Goal: Transaction & Acquisition: Purchase product/service

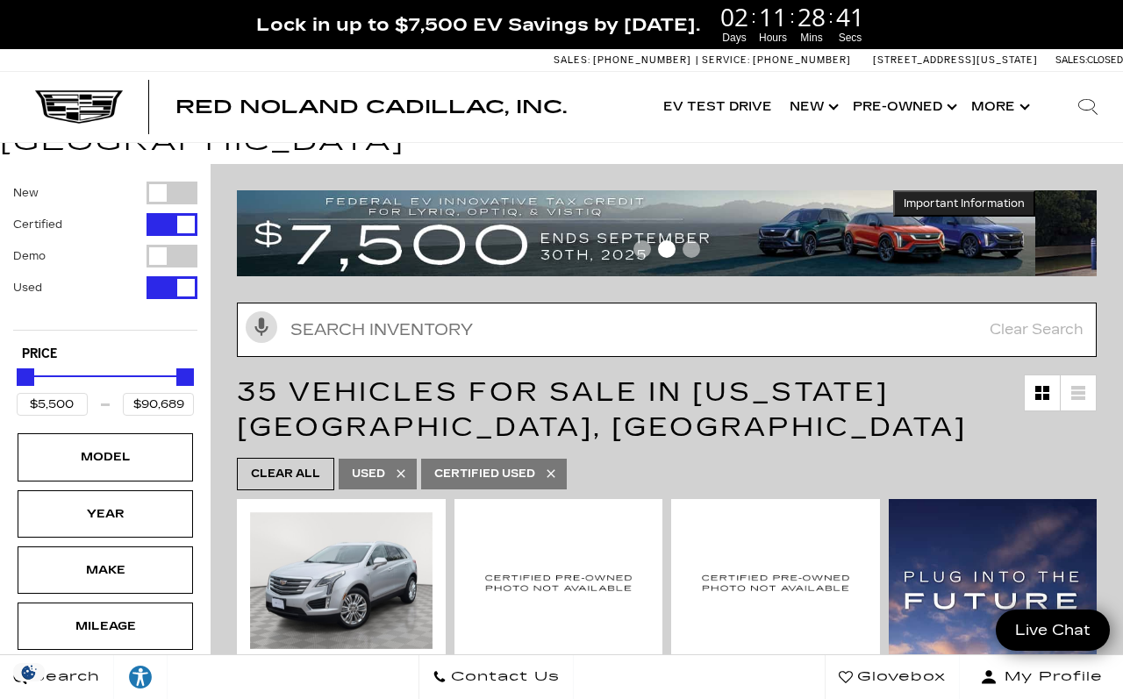
click at [518, 313] on input "text" at bounding box center [667, 330] width 860 height 54
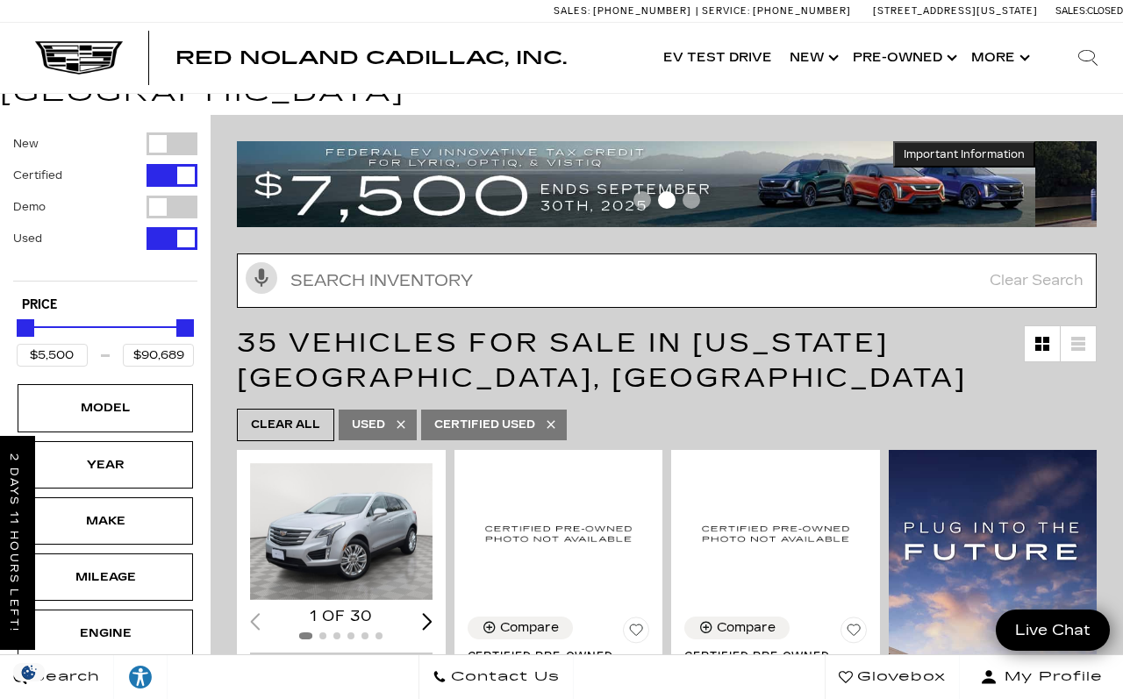
scroll to position [55, 0]
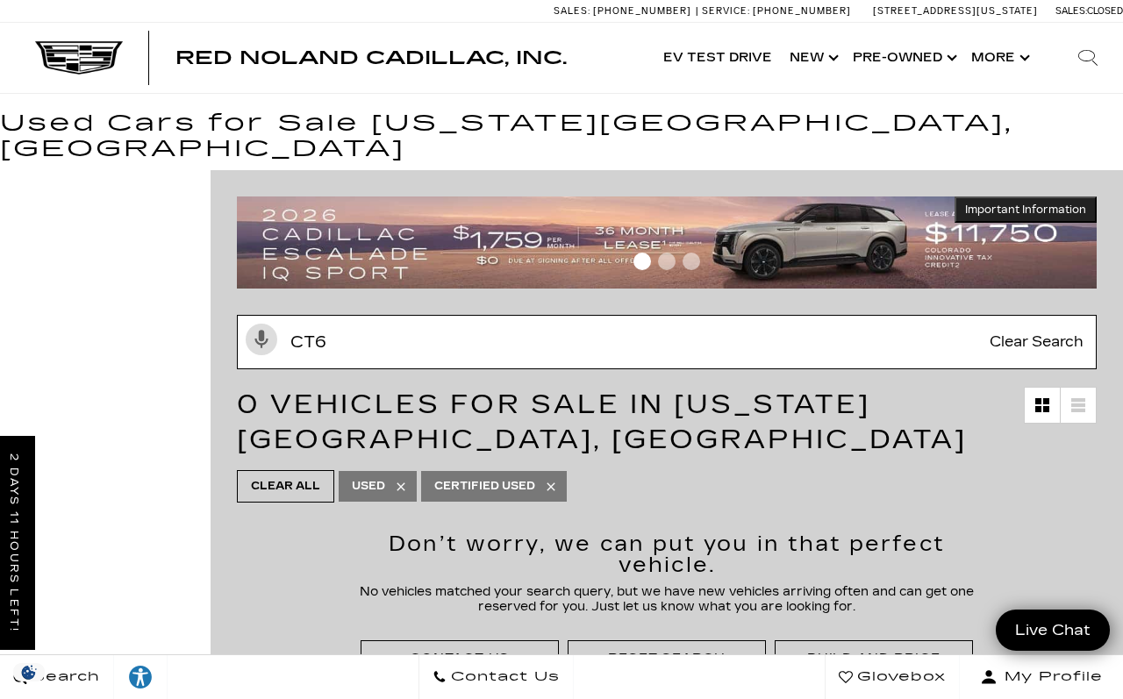
type input "Ct6"
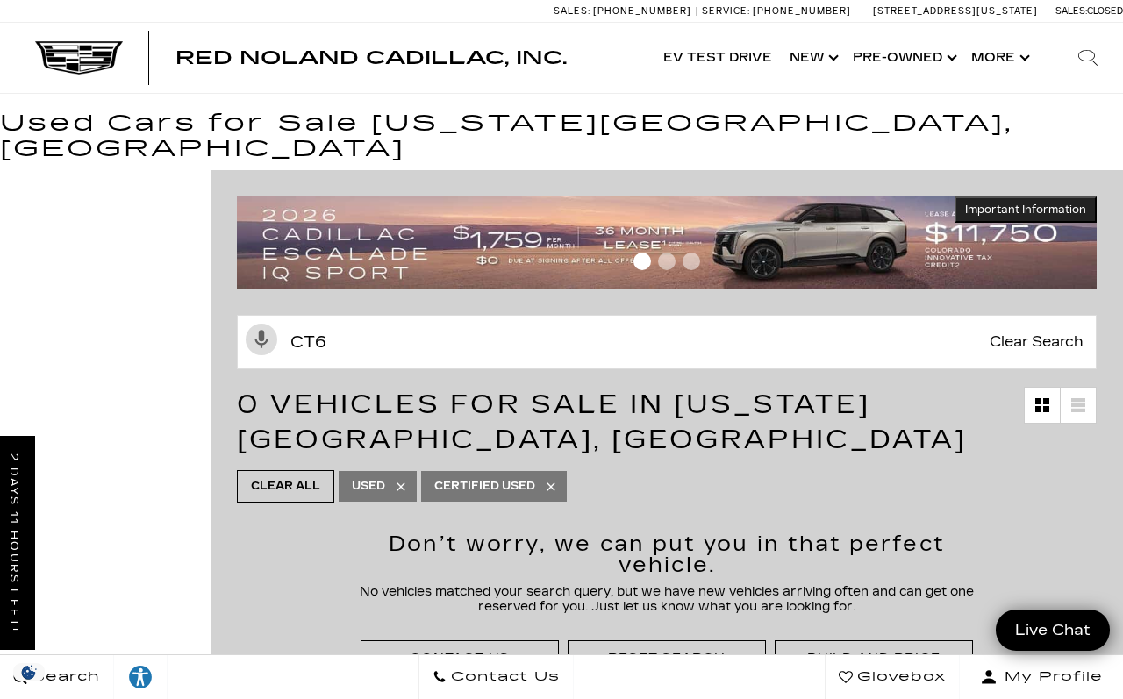
click at [956, 55] on link "Show Pre-Owned" at bounding box center [903, 58] width 118 height 70
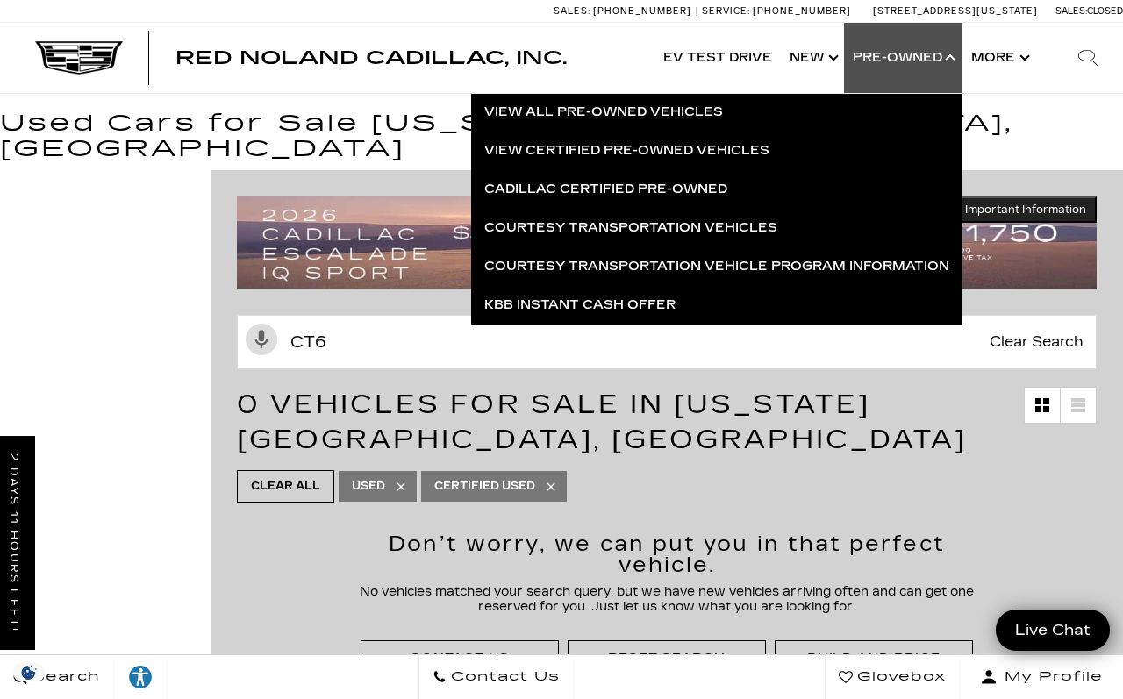
click at [696, 118] on link "View All Pre-Owned Vehicles" at bounding box center [716, 112] width 491 height 39
click at [670, 118] on link "View All Pre-Owned Vehicles" at bounding box center [716, 112] width 491 height 39
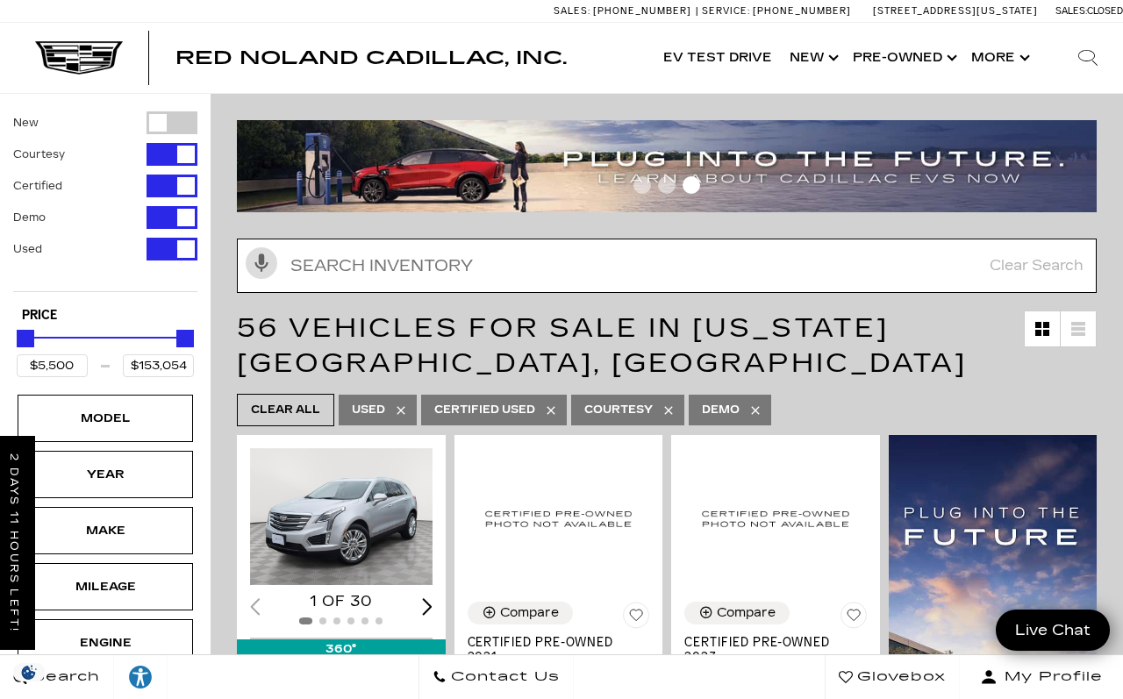
click at [537, 270] on input "Search Inventory" at bounding box center [667, 266] width 860 height 54
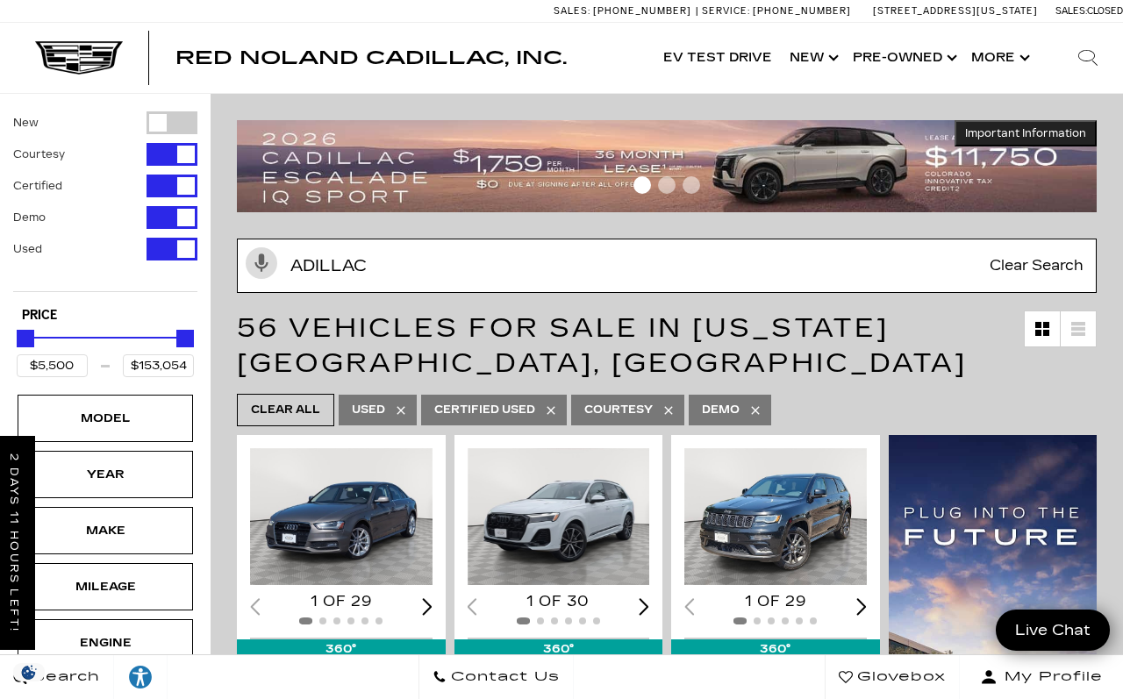
type input "Adillac c"
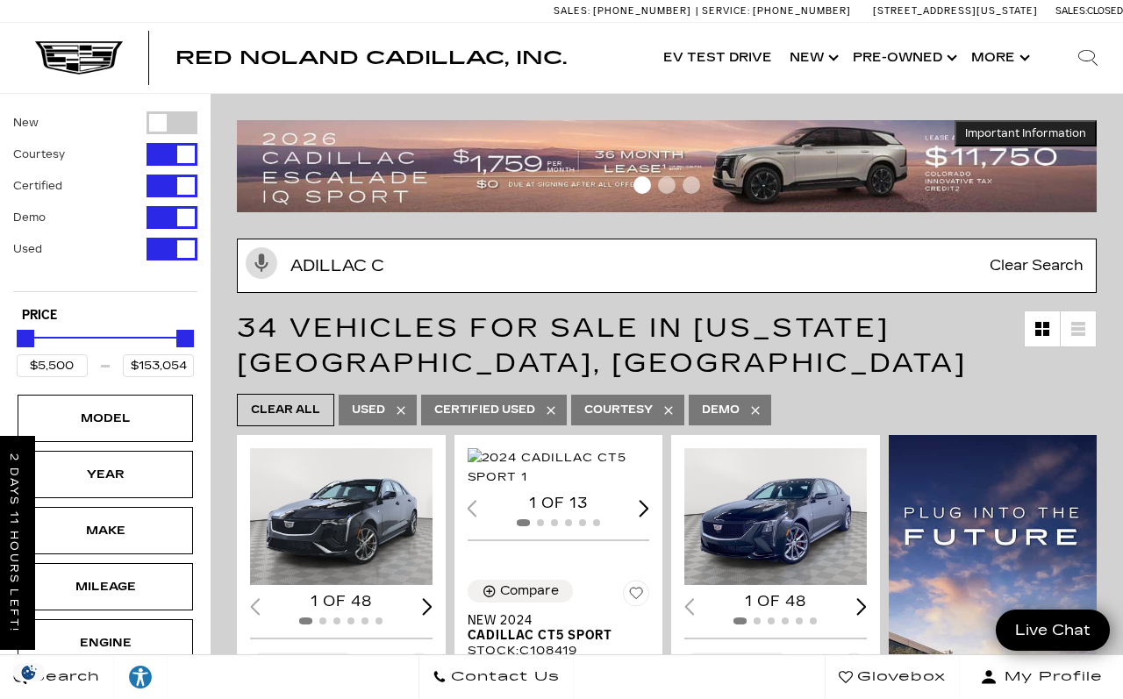
type input "$26,689"
type input "Adillac ct"
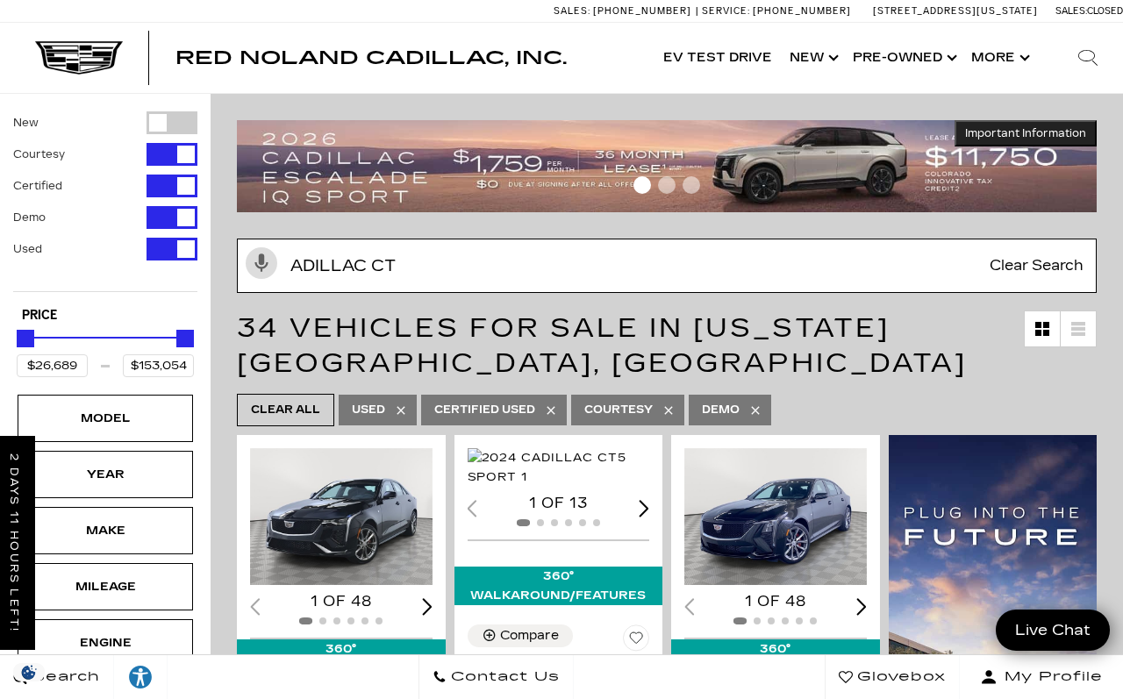
type input "$44,684"
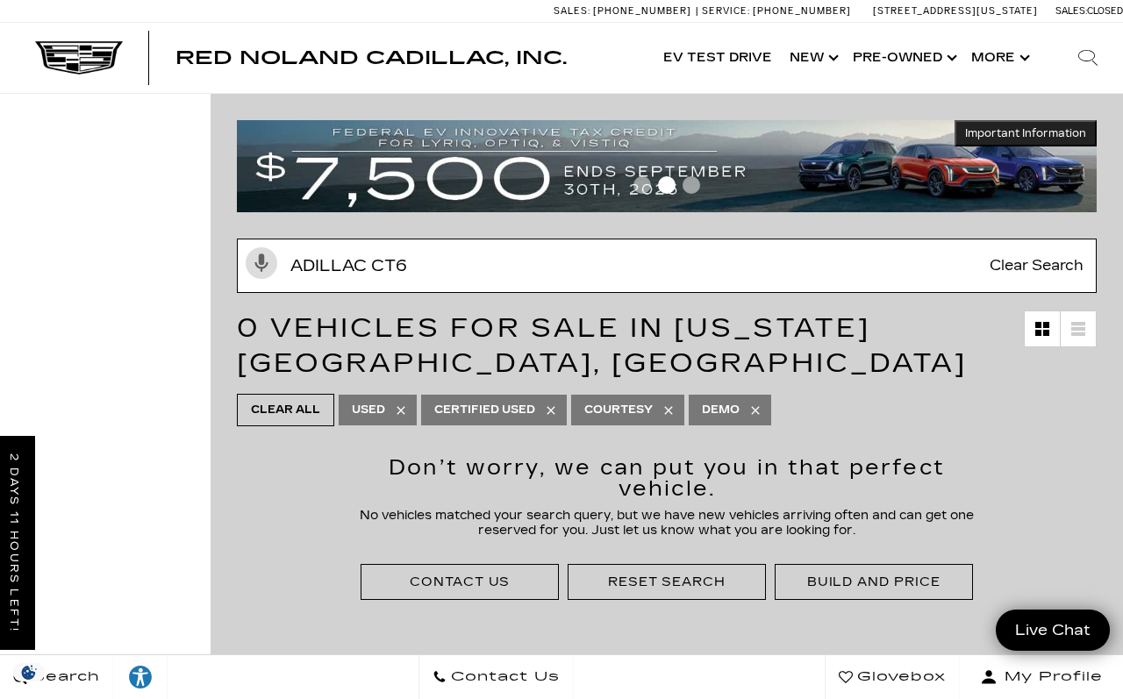
click at [307, 273] on input "Adillac ct6" at bounding box center [667, 266] width 860 height 54
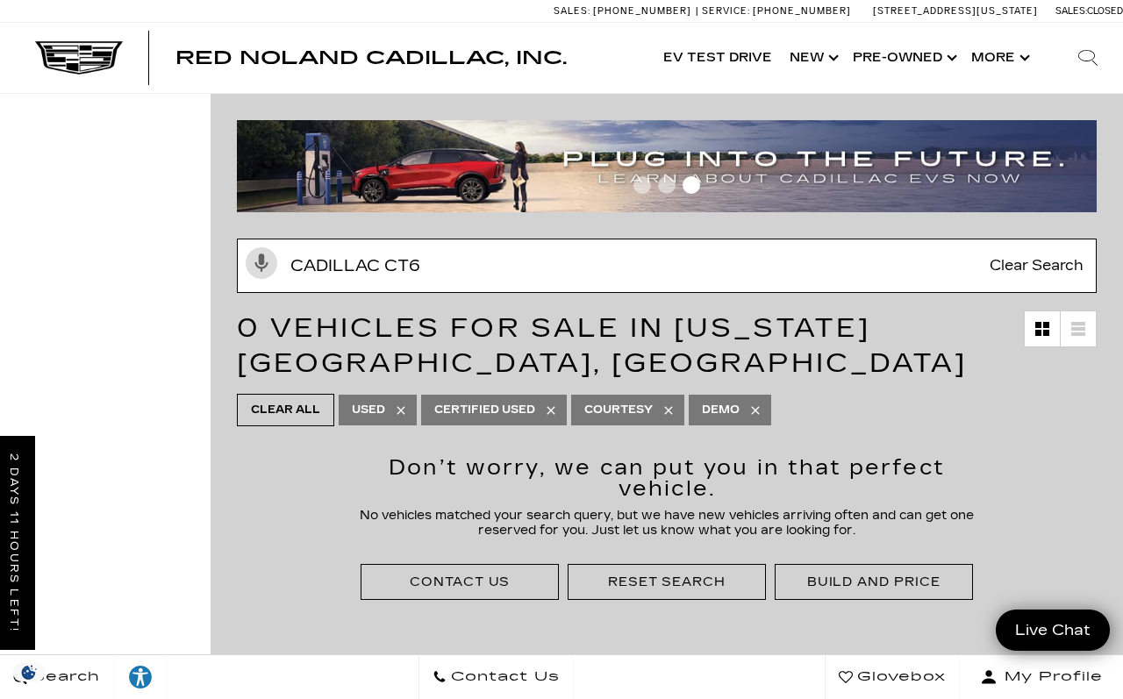
type input "CAdillac ct6"
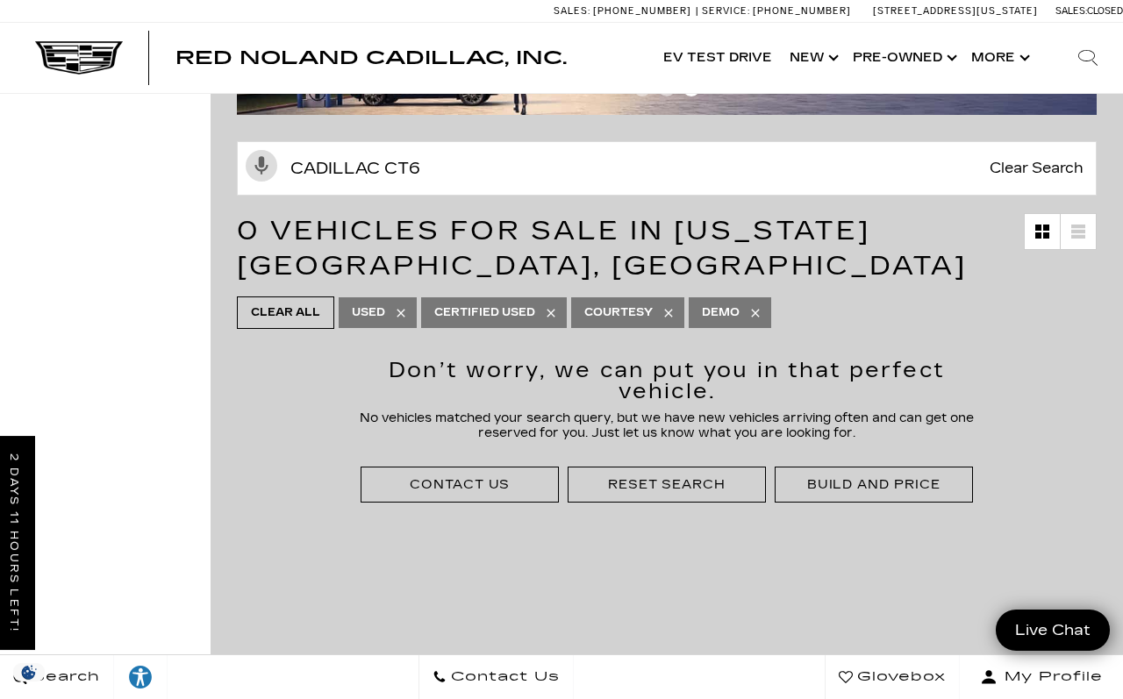
scroll to position [95, 0]
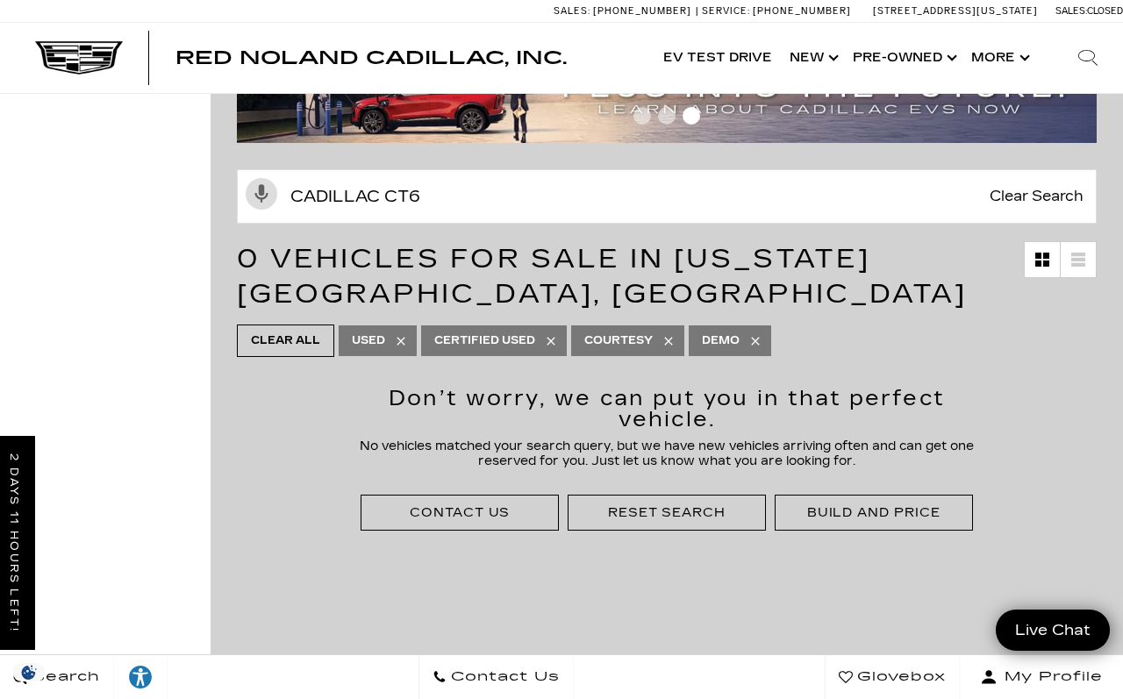
click at [969, 634] on div "Don’t worry, we can put you in that perfect vehicle. No vehicles matched your s…" at bounding box center [667, 710] width 912 height 699
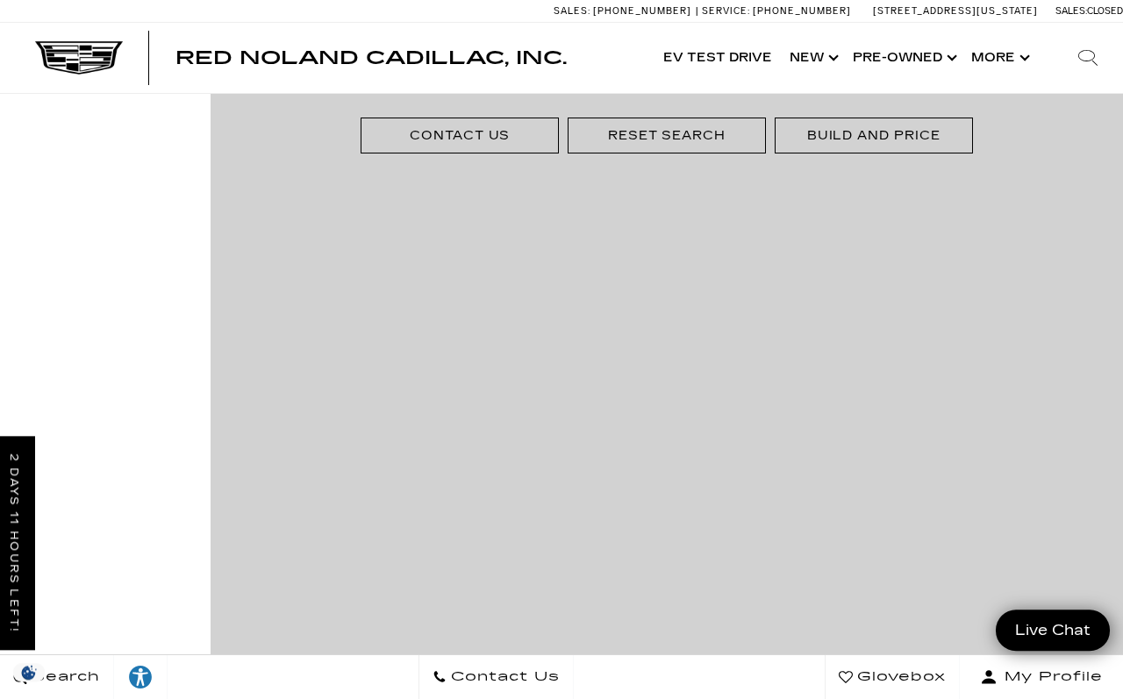
scroll to position [0, 0]
